Goal: Check status: Check status

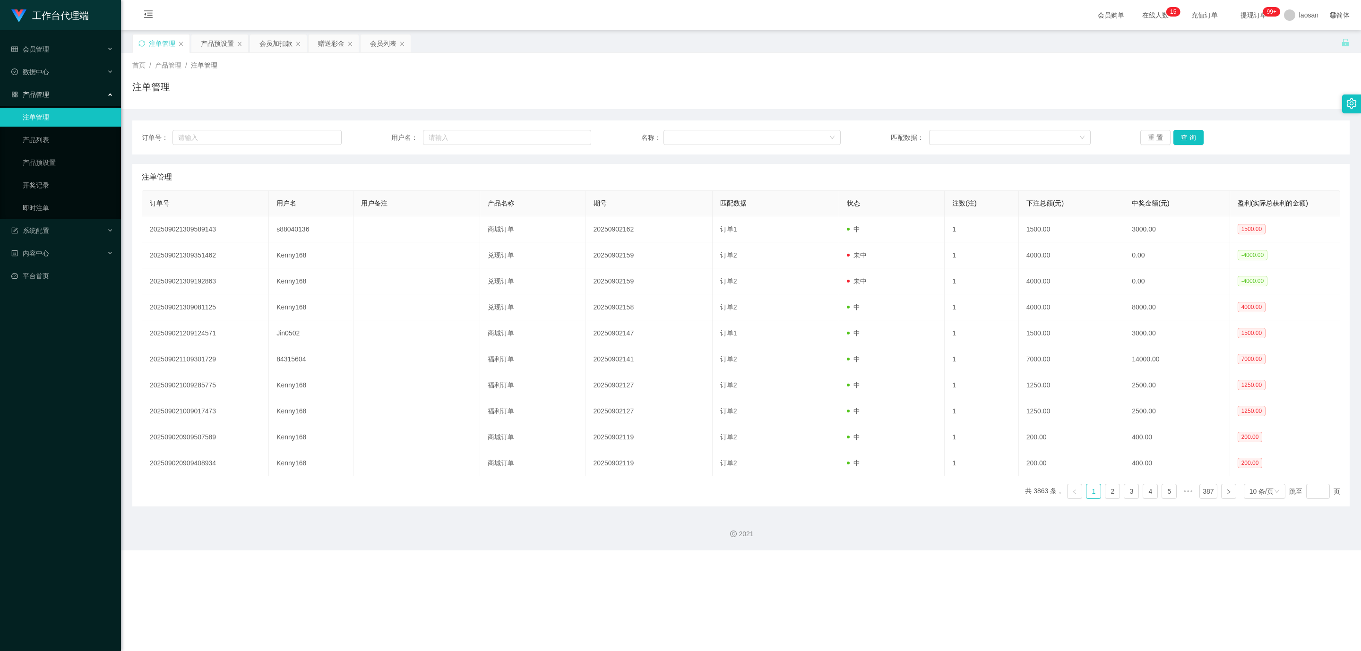
drag, startPoint x: 0, startPoint y: 0, endPoint x: 402, endPoint y: 74, distance: 408.3
click at [410, 84] on div "注单管理" at bounding box center [740, 91] width 1217 height 22
click at [385, 45] on div "会员列表" at bounding box center [383, 43] width 26 height 18
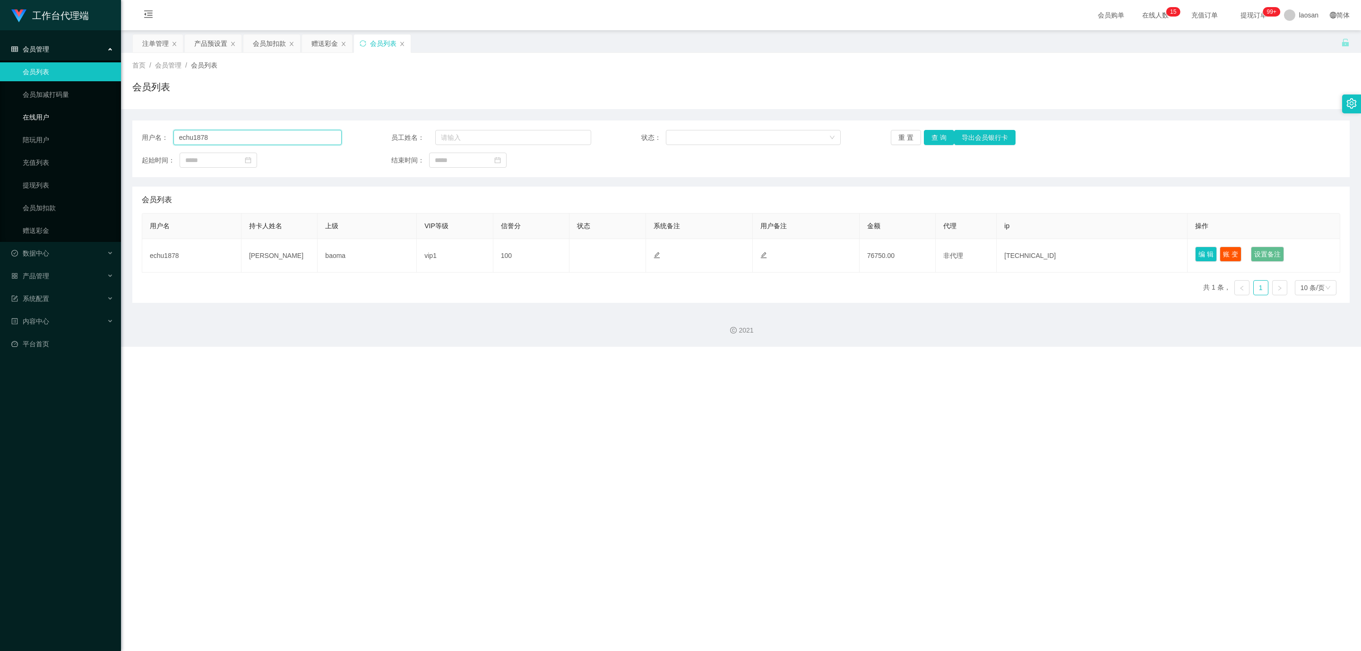
drag, startPoint x: 279, startPoint y: 139, endPoint x: 106, endPoint y: 122, distance: 173.8
click at [106, 122] on section "工作台代理端 会员管理 会员列表 会员加减打码量 在线用户 陪玩用户 充值列表 提现列表 会员加扣款 赠送彩金 数据中心 员工统计 团队统计 产品管理 注单管…" at bounding box center [680, 173] width 1361 height 347
paste input "s88040136"
type input "s88040136"
click at [939, 141] on button "查 询" at bounding box center [939, 137] width 30 height 15
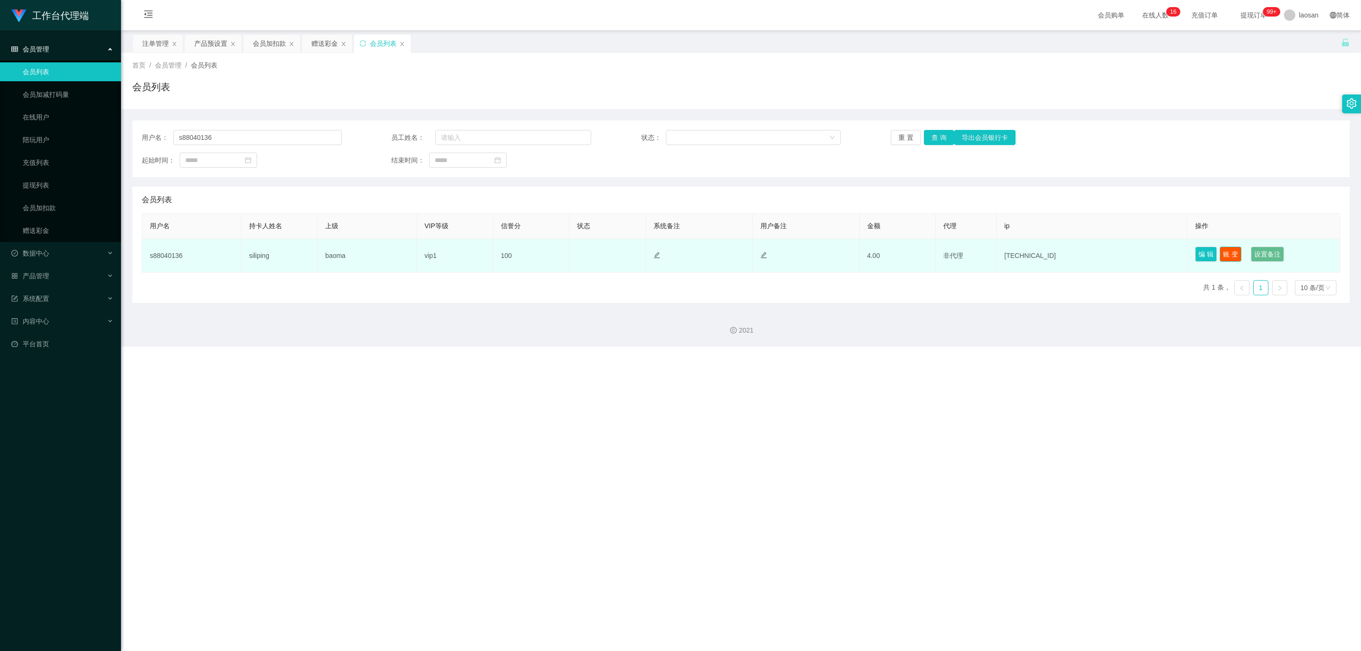
click at [1227, 257] on button "账 变" at bounding box center [1230, 254] width 22 height 15
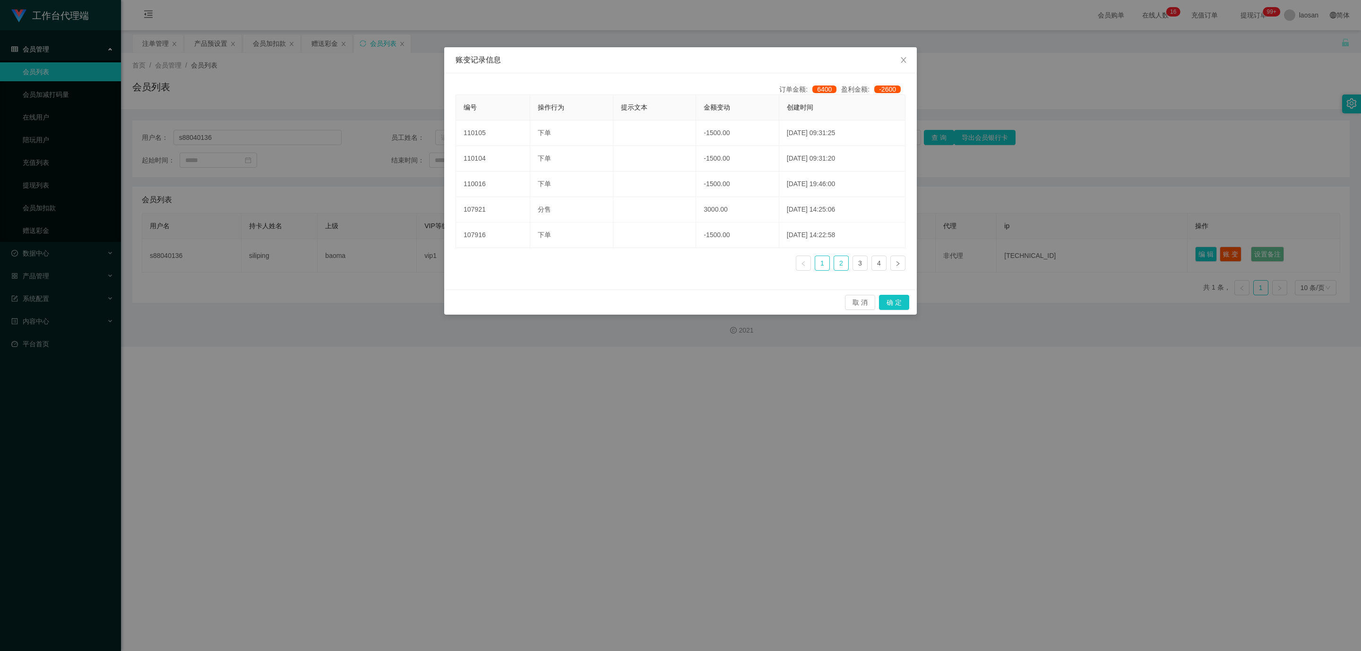
click at [847, 268] on link "2" at bounding box center [841, 263] width 14 height 14
click at [908, 55] on span "Close" at bounding box center [903, 60] width 26 height 26
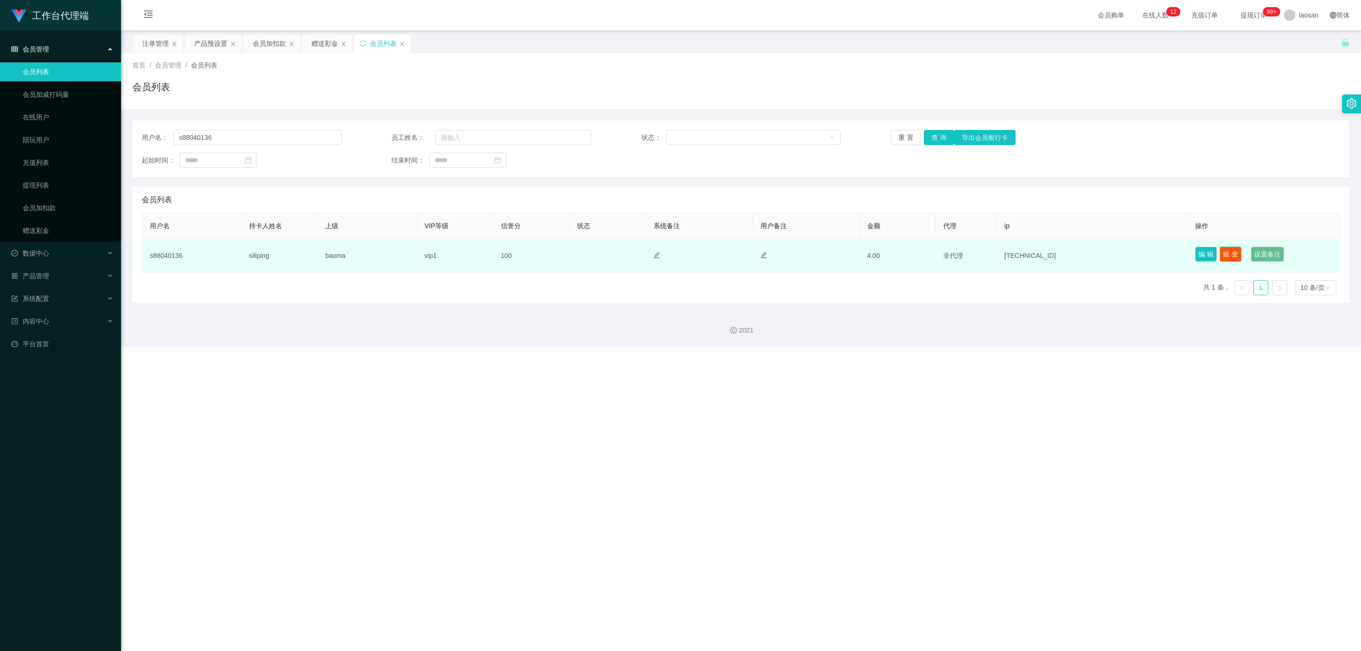
click at [1235, 253] on button "账 变" at bounding box center [1230, 254] width 22 height 15
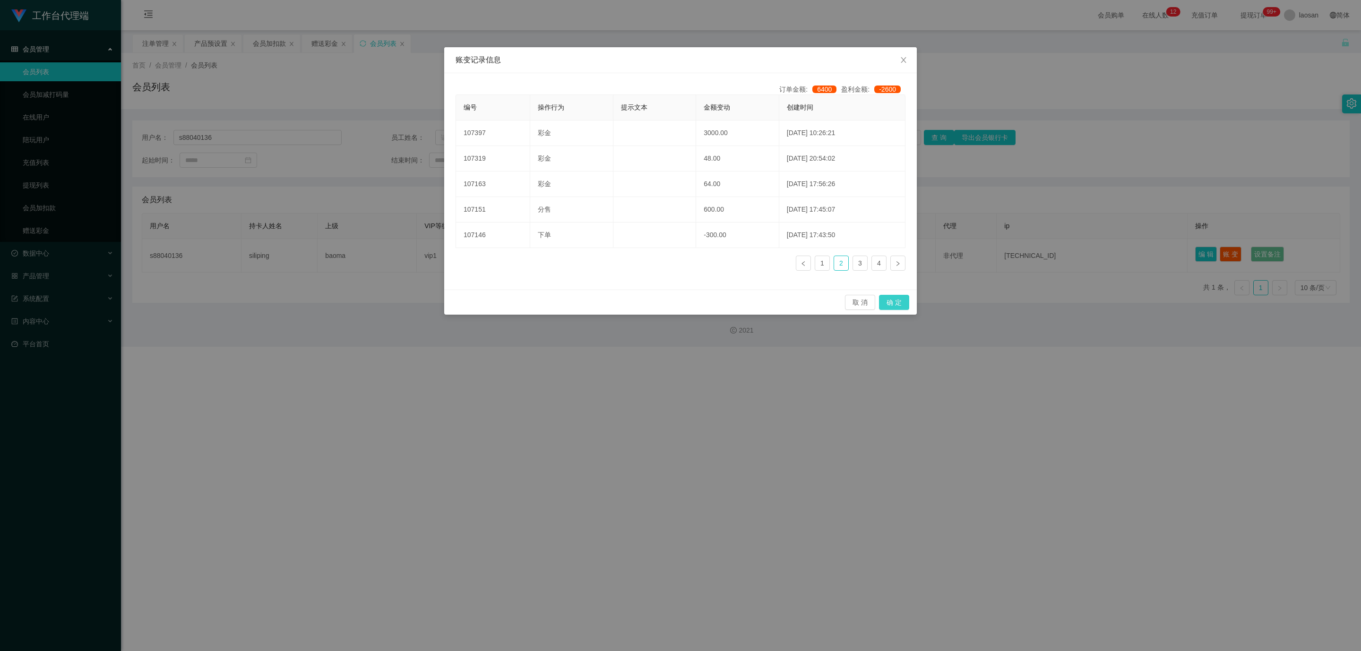
click at [903, 307] on button "确 定" at bounding box center [894, 302] width 30 height 15
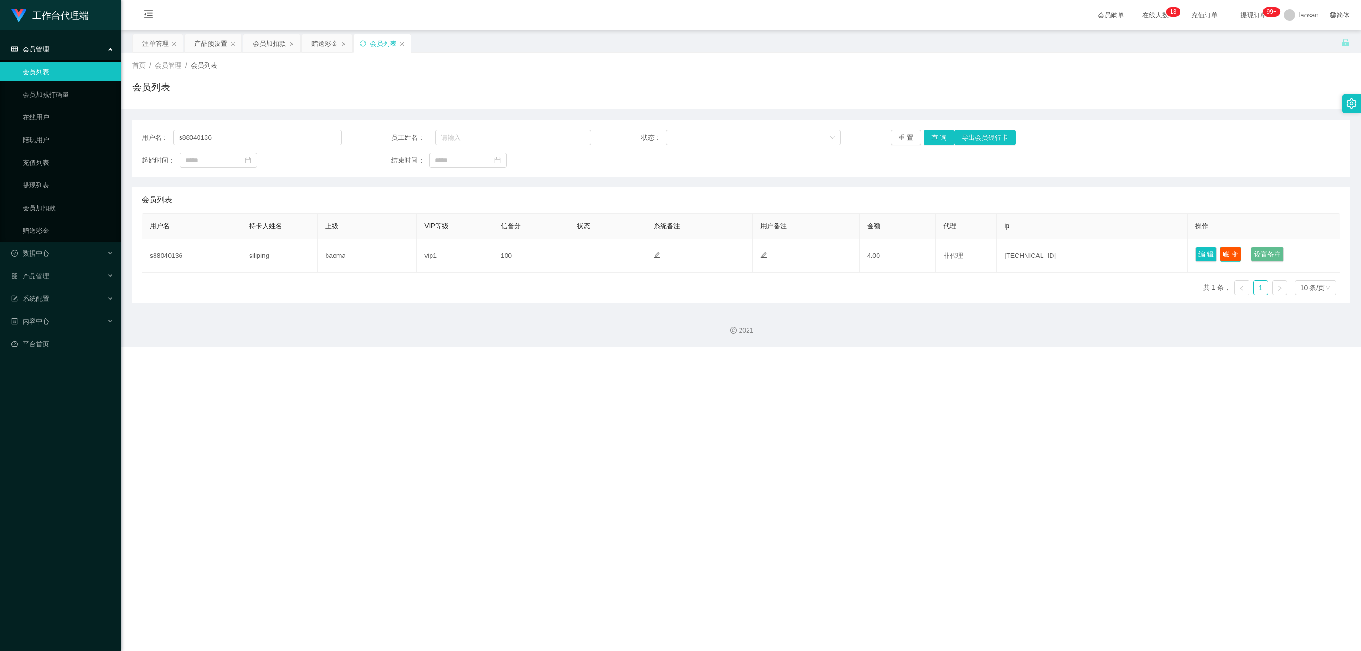
click at [1219, 254] on button "账 变" at bounding box center [1230, 254] width 22 height 15
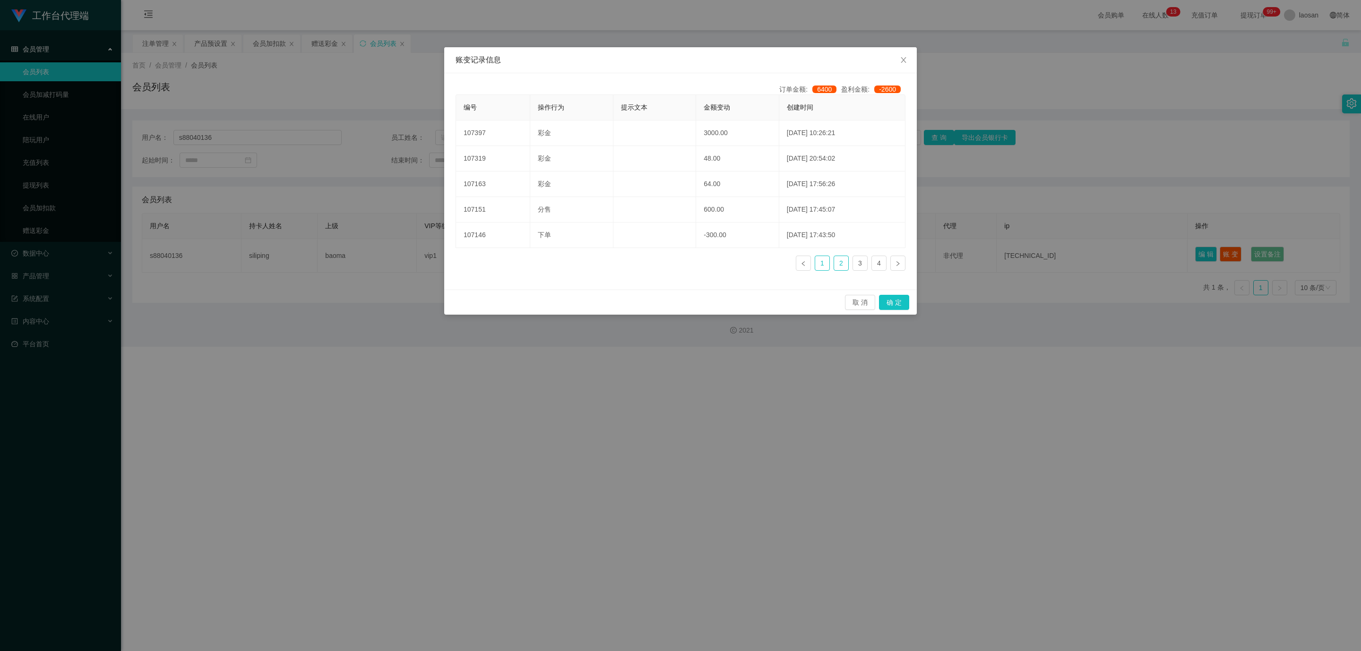
click at [822, 264] on link "1" at bounding box center [822, 263] width 14 height 14
click at [835, 262] on link "2" at bounding box center [841, 263] width 14 height 14
click at [856, 264] on link "3" at bounding box center [860, 263] width 14 height 14
click at [847, 268] on link "2" at bounding box center [841, 263] width 14 height 14
click at [826, 268] on link "1" at bounding box center [822, 263] width 14 height 14
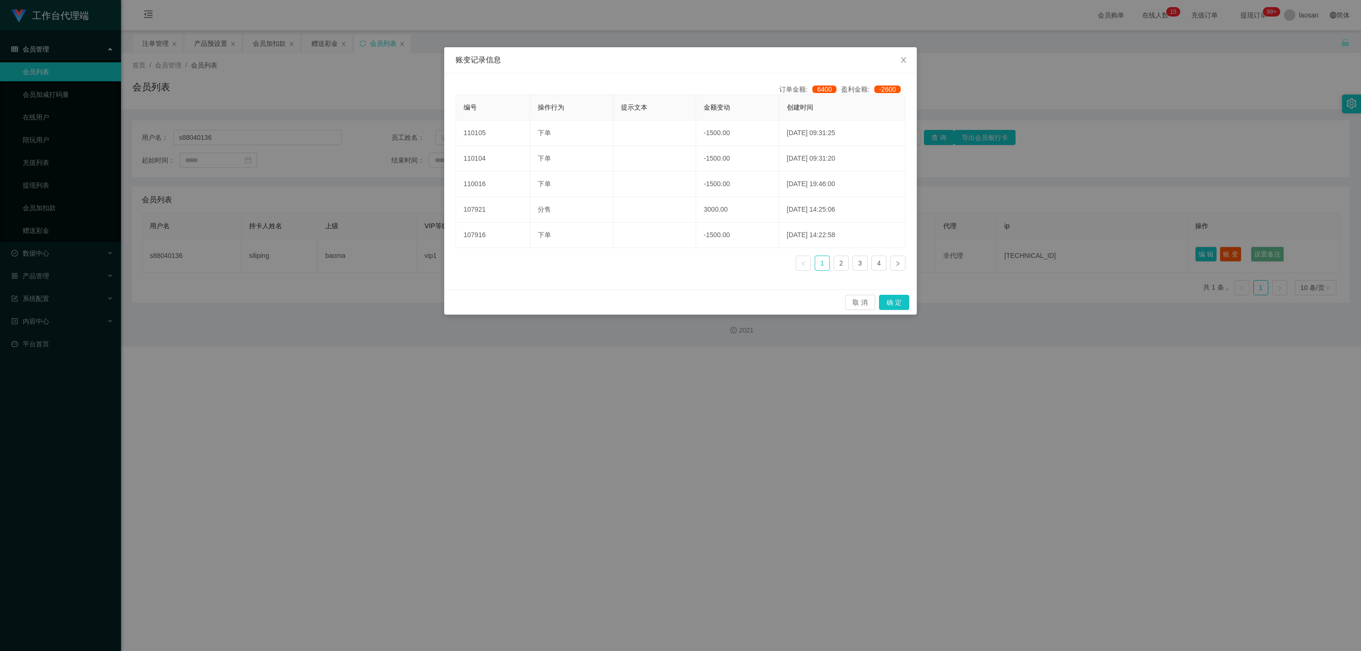
click at [675, 286] on div "订单金额: 6400 盈利金额: -2600 编号 操作行为 提示文本 金额变动 创建时间 110105 下单 -1500.00 [DATE] 09:31:2…" at bounding box center [680, 181] width 472 height 216
click at [908, 58] on span "Close" at bounding box center [903, 60] width 26 height 26
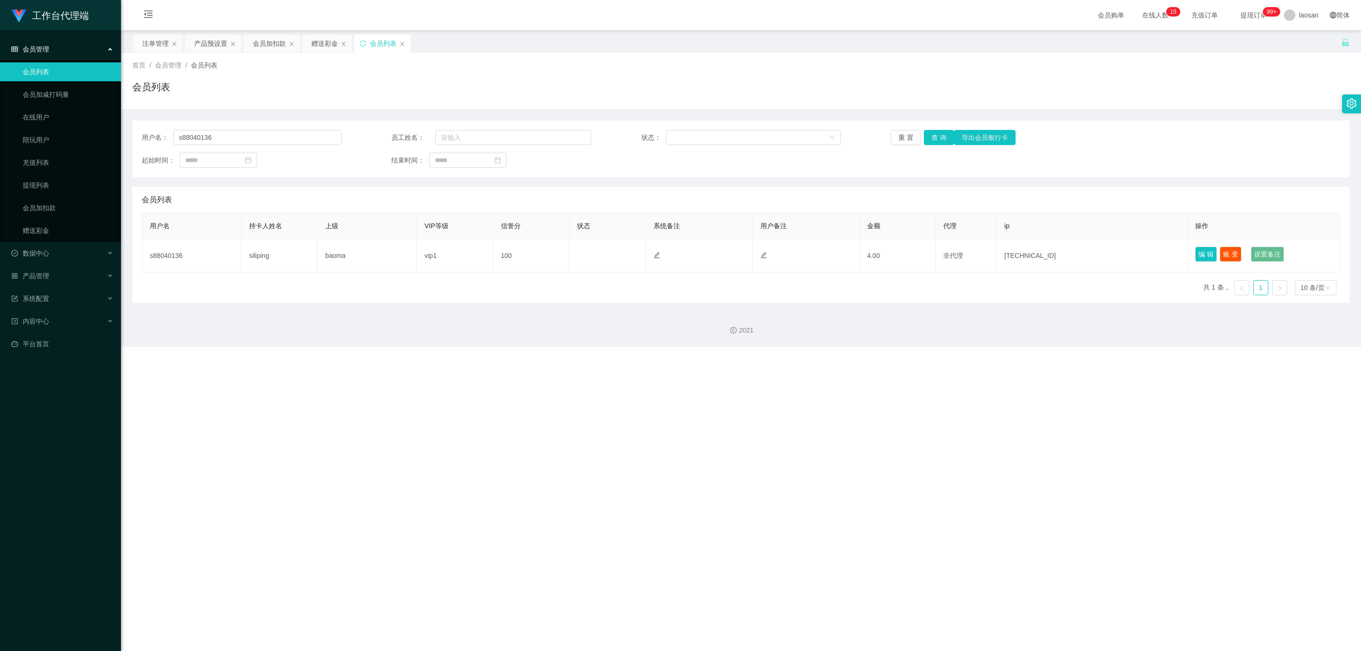
click at [512, 319] on div "2021" at bounding box center [741, 325] width 1240 height 44
click at [377, 342] on div "2021" at bounding box center [741, 325] width 1240 height 44
click at [928, 366] on div "工作台代理端 会员管理 会员列表 会员加减打码量 在线用户 陪玩用户 充值列表 提现列表 会员加扣款 赠送彩金 数据中心 员工统计 团队统计 产品管理 注单管…" at bounding box center [680, 325] width 1361 height 651
click at [928, 134] on button "查 询" at bounding box center [939, 137] width 30 height 15
